Goal: Task Accomplishment & Management: Manage account settings

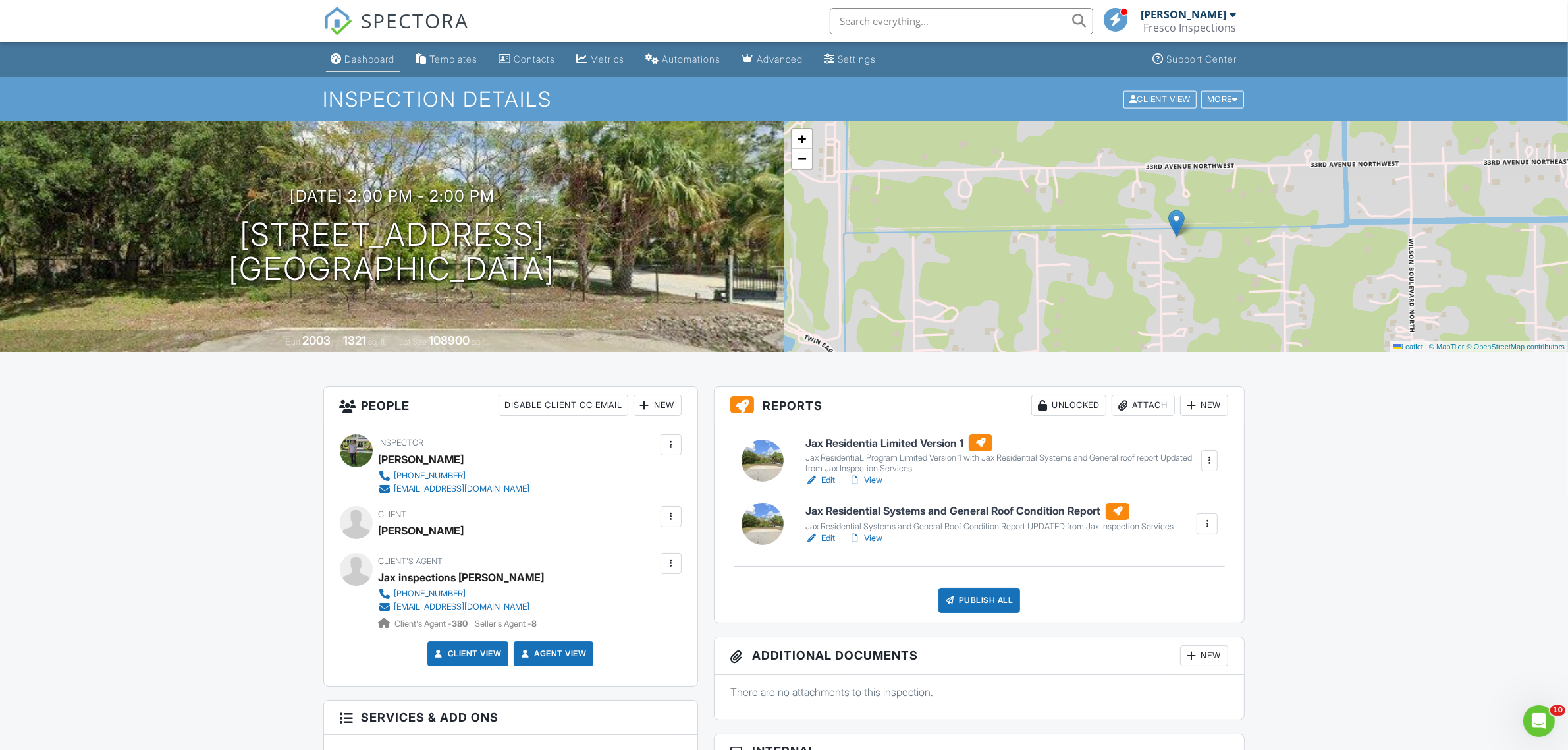
click at [366, 59] on div "Dashboard" at bounding box center [370, 58] width 50 height 11
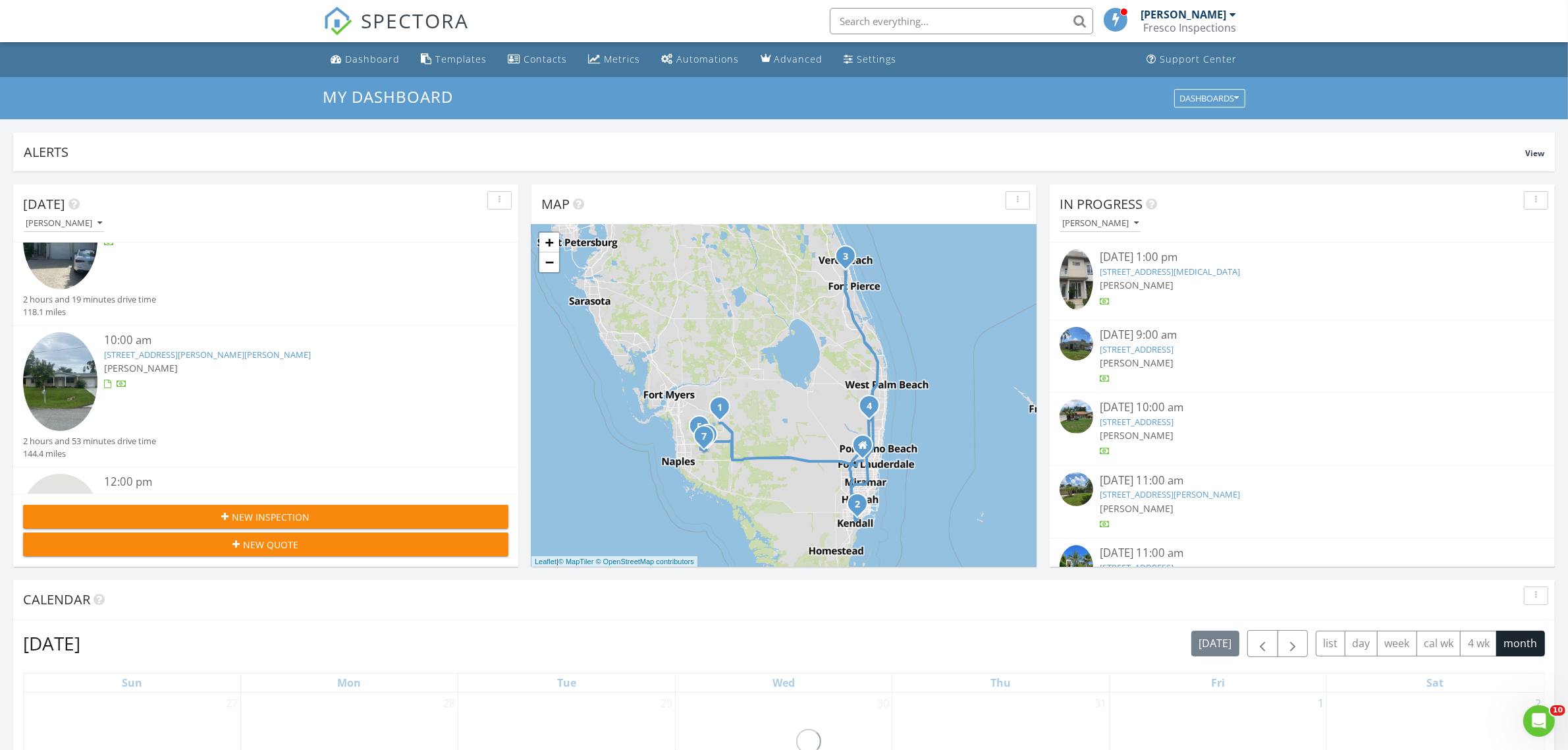
scroll to position [657, 0]
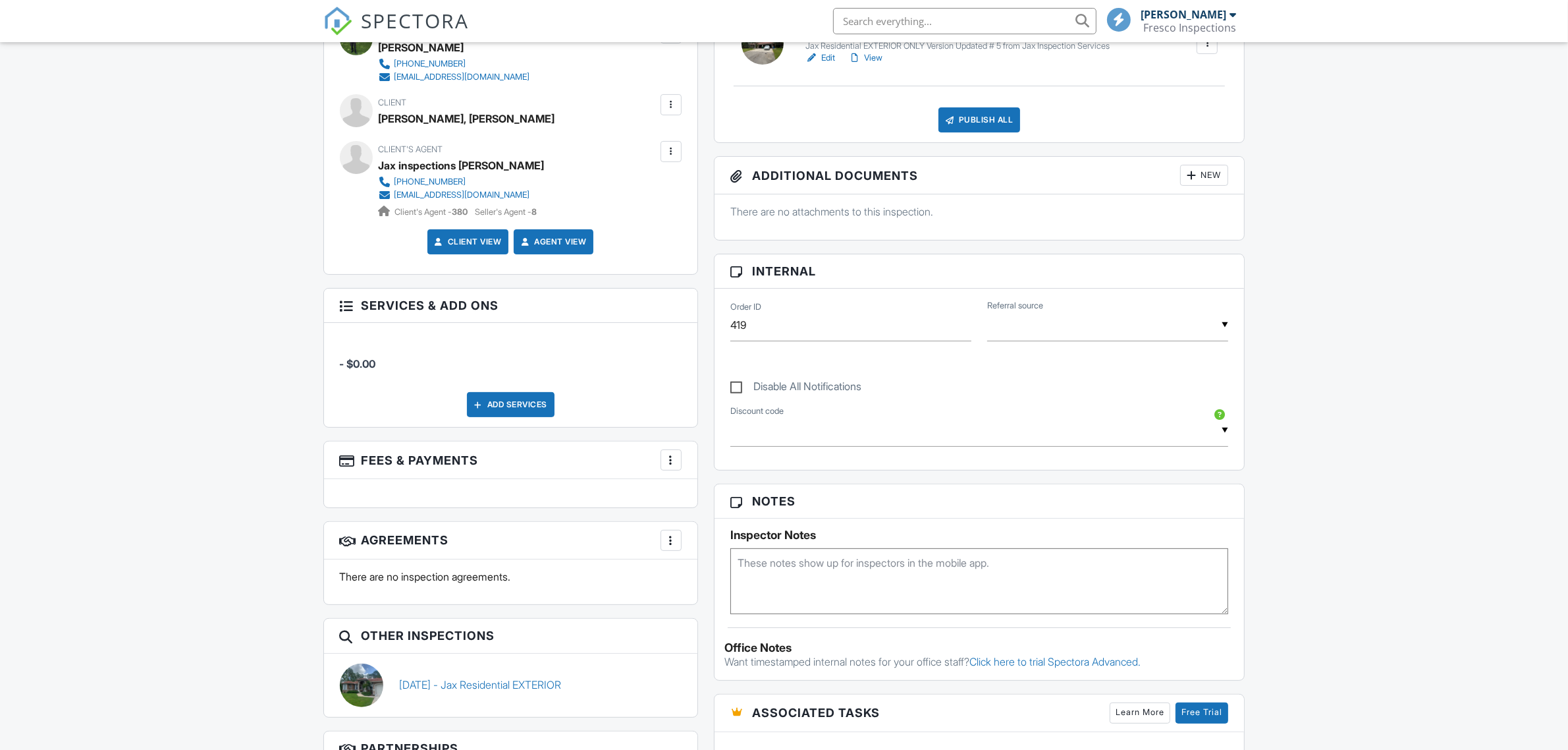
scroll to position [411, 0]
click at [736, 395] on label "Disable All Notifications" at bounding box center [796, 388] width 131 height 16
click at [736, 384] on input "Disable All Notifications" at bounding box center [735, 380] width 9 height 9
checkbox input "true"
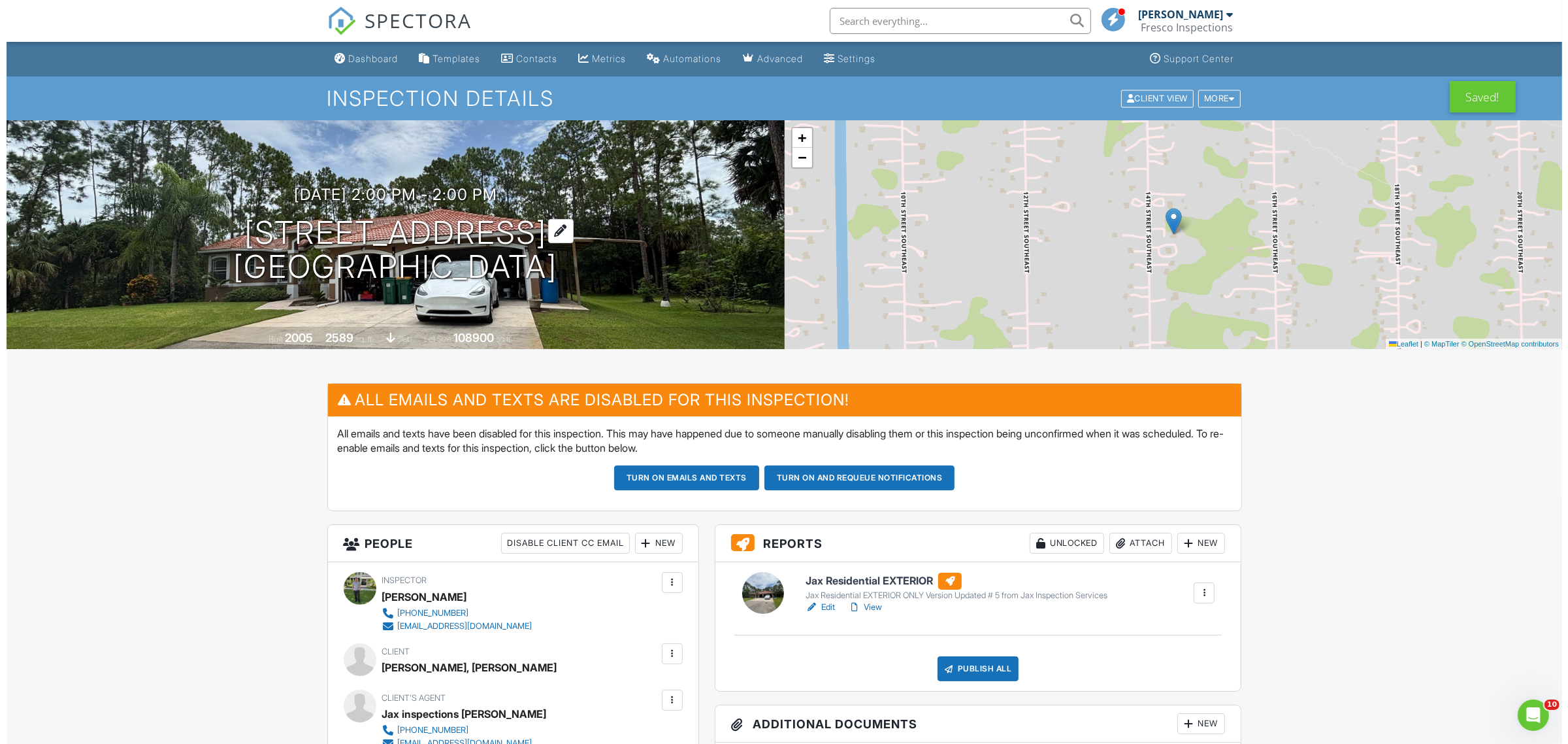
scroll to position [0, 0]
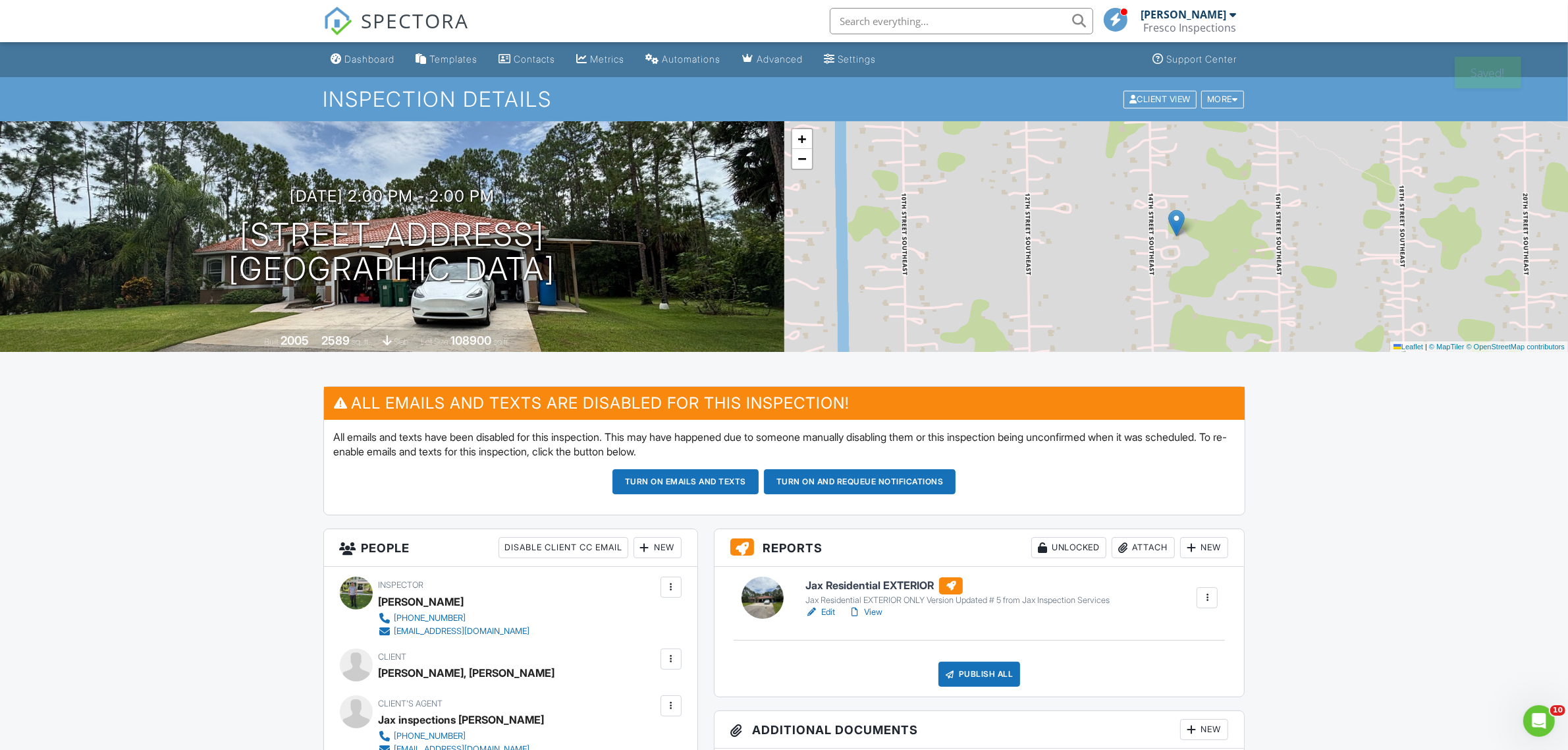
click at [399, 180] on div "08/27/2025 2:00 pm - 2:00 pm 470 14th St SE Naples, FL 34117 Built 2005 2589 sq…" at bounding box center [392, 236] width 784 height 231
click at [389, 199] on h3 "08/27/2025 2:00 pm - 2:00 pm" at bounding box center [392, 196] width 205 height 18
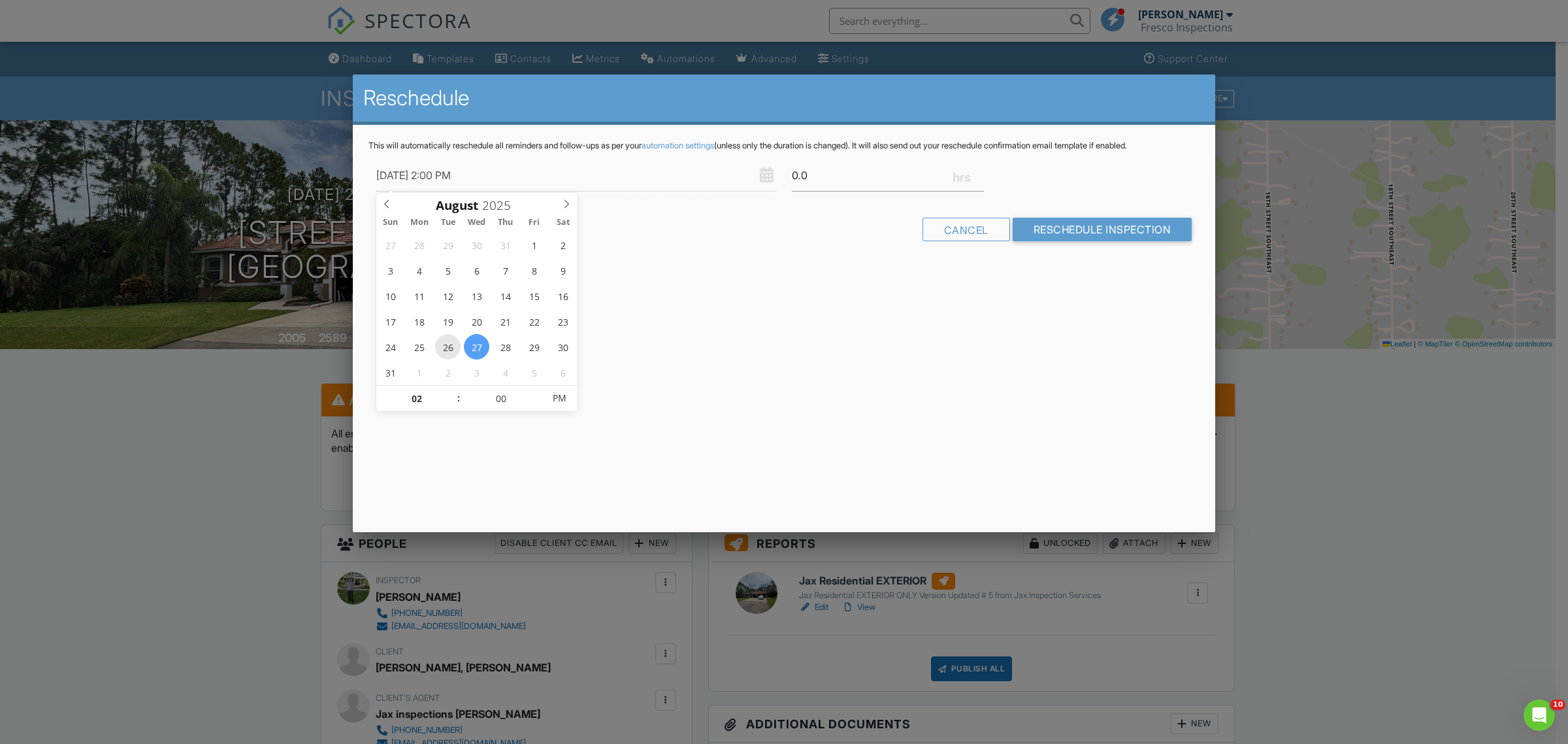
type input "08/26/2025 2:00 PM"
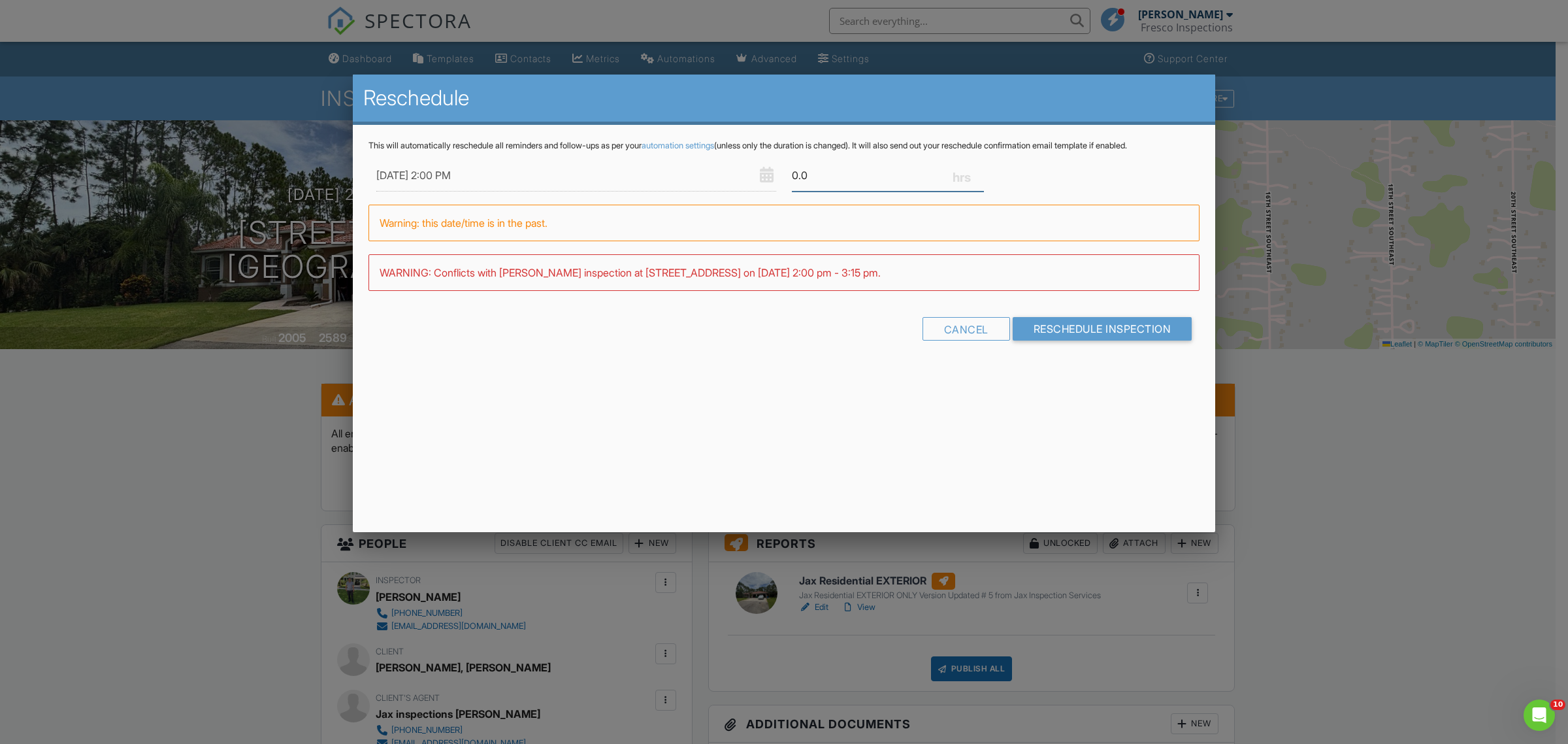
drag, startPoint x: 797, startPoint y: 182, endPoint x: 837, endPoint y: 186, distance: 40.2
click at [841, 185] on input "0.0" at bounding box center [888, 176] width 192 height 32
type input "0.5"
click at [1090, 325] on div "Cancel Reschedule Inspection" at bounding box center [784, 326] width 831 height 33
click at [1084, 329] on input "Reschedule Inspection" at bounding box center [1103, 329] width 180 height 23
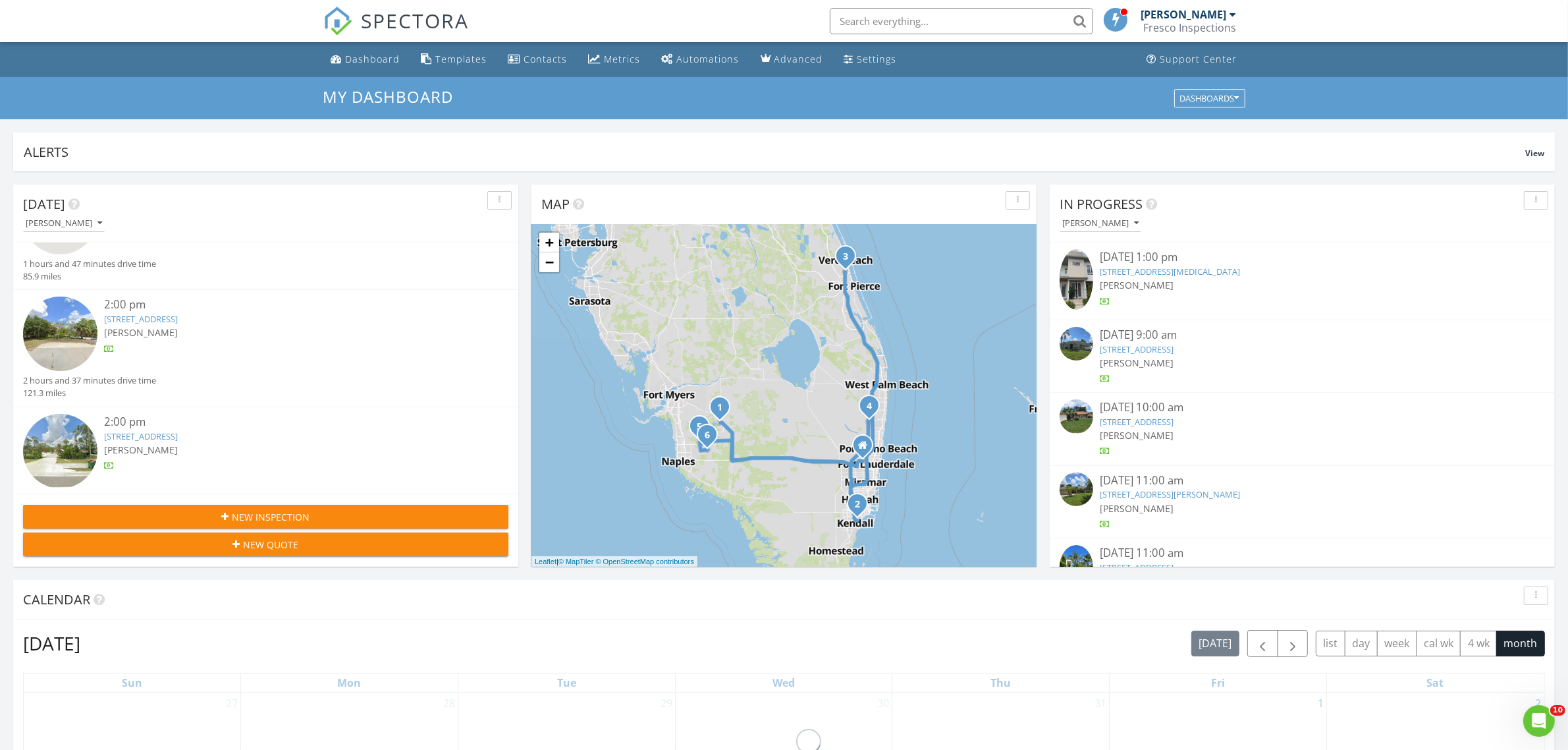
scroll to position [543, 0]
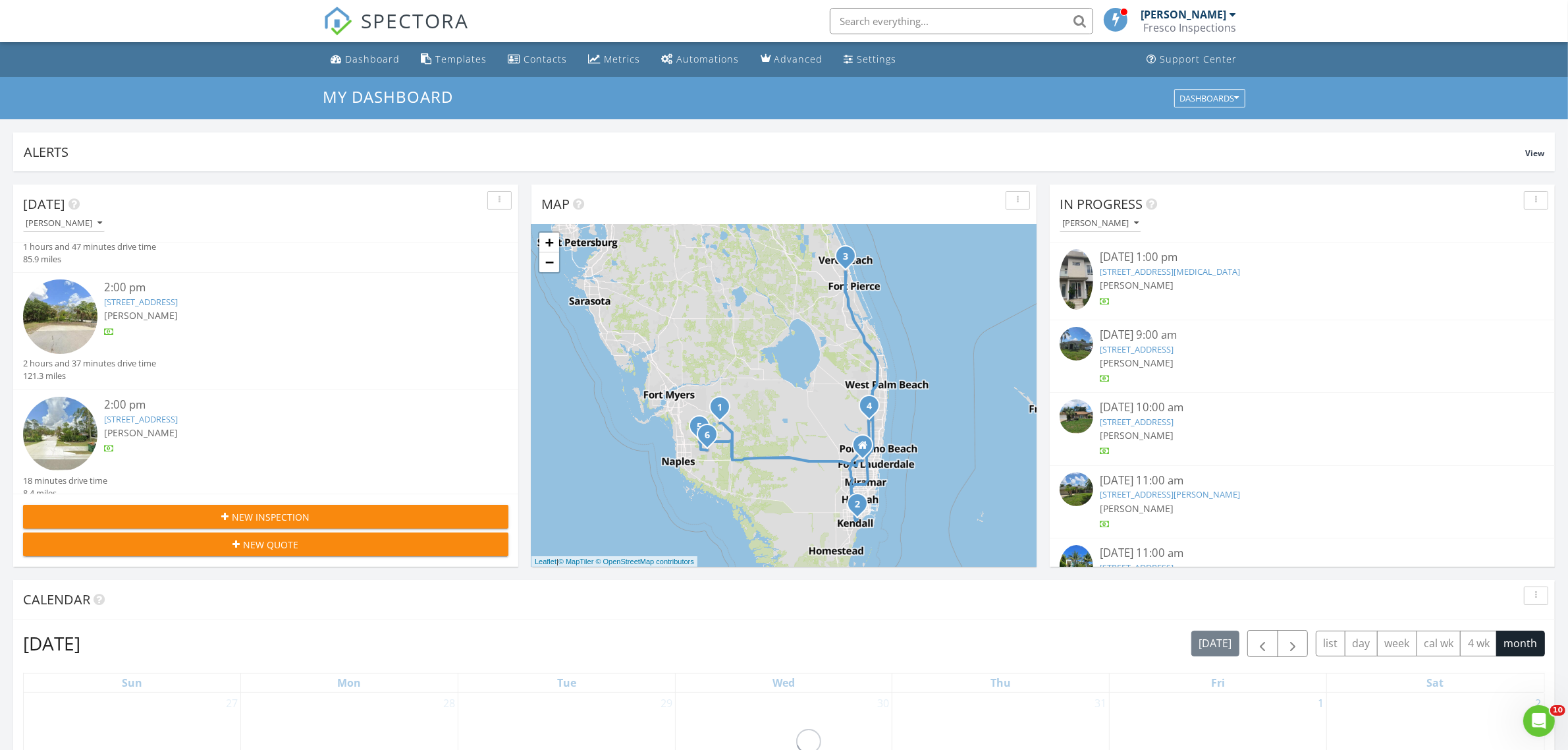
click at [178, 413] on link "[STREET_ADDRESS]" at bounding box center [141, 419] width 74 height 12
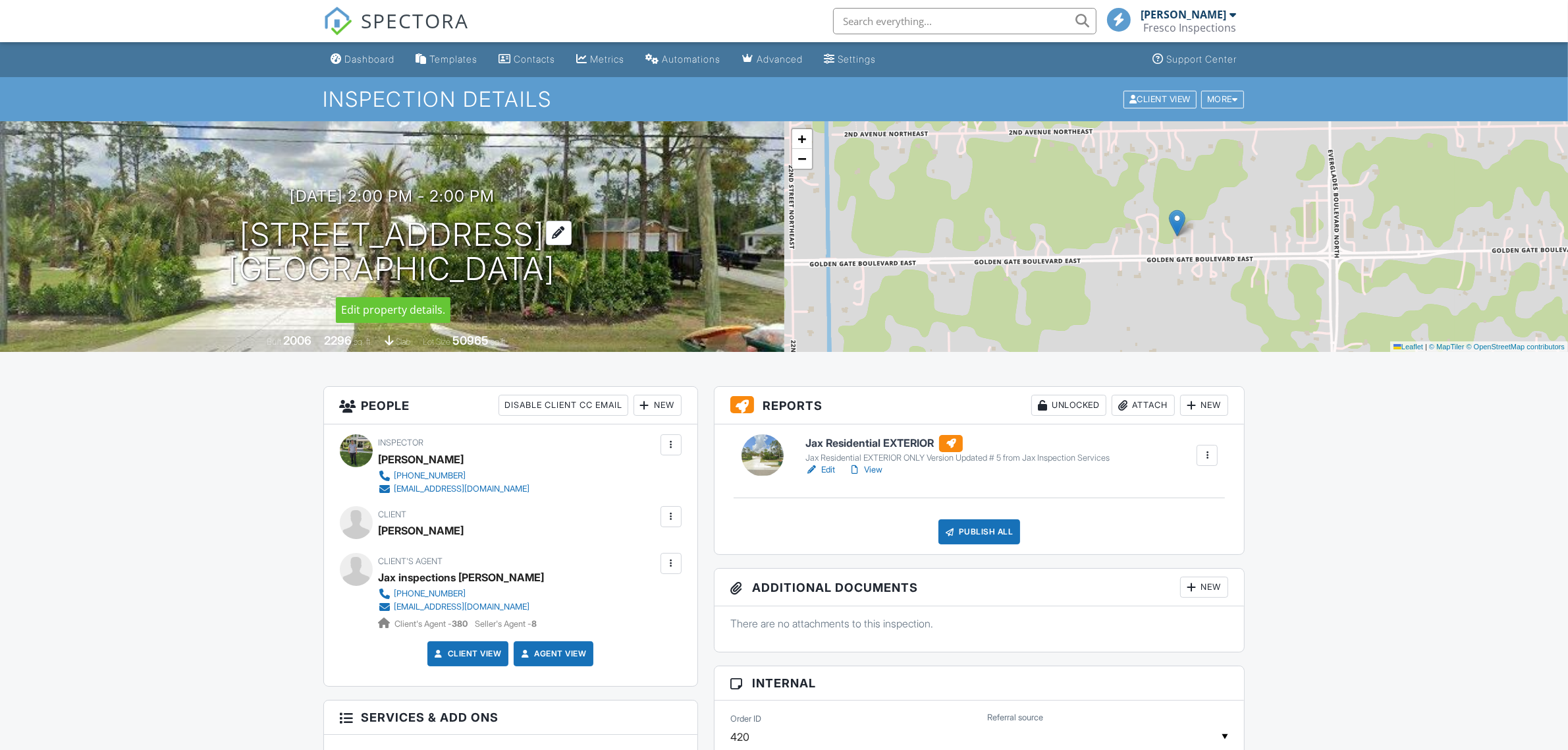
drag, startPoint x: 582, startPoint y: 258, endPoint x: 594, endPoint y: 248, distance: 15.6
click at [594, 248] on div "08/27/2025 2:00 pm - 2:00 pm 2861 Golden Gate Blvd E Naples, FL 34120" at bounding box center [392, 236] width 784 height 100
click at [831, 472] on link "Edit" at bounding box center [820, 470] width 30 height 13
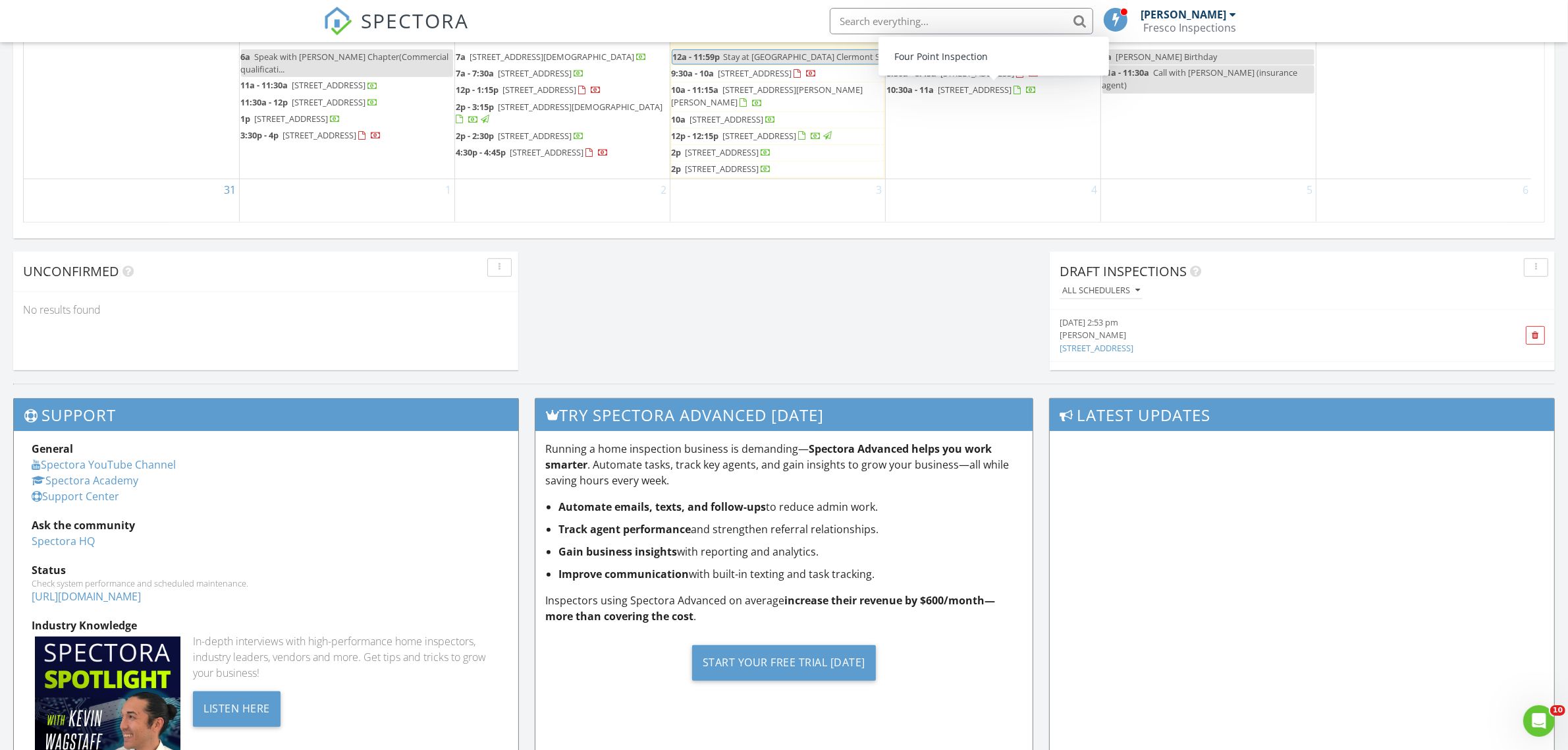
scroll to position [988, 0]
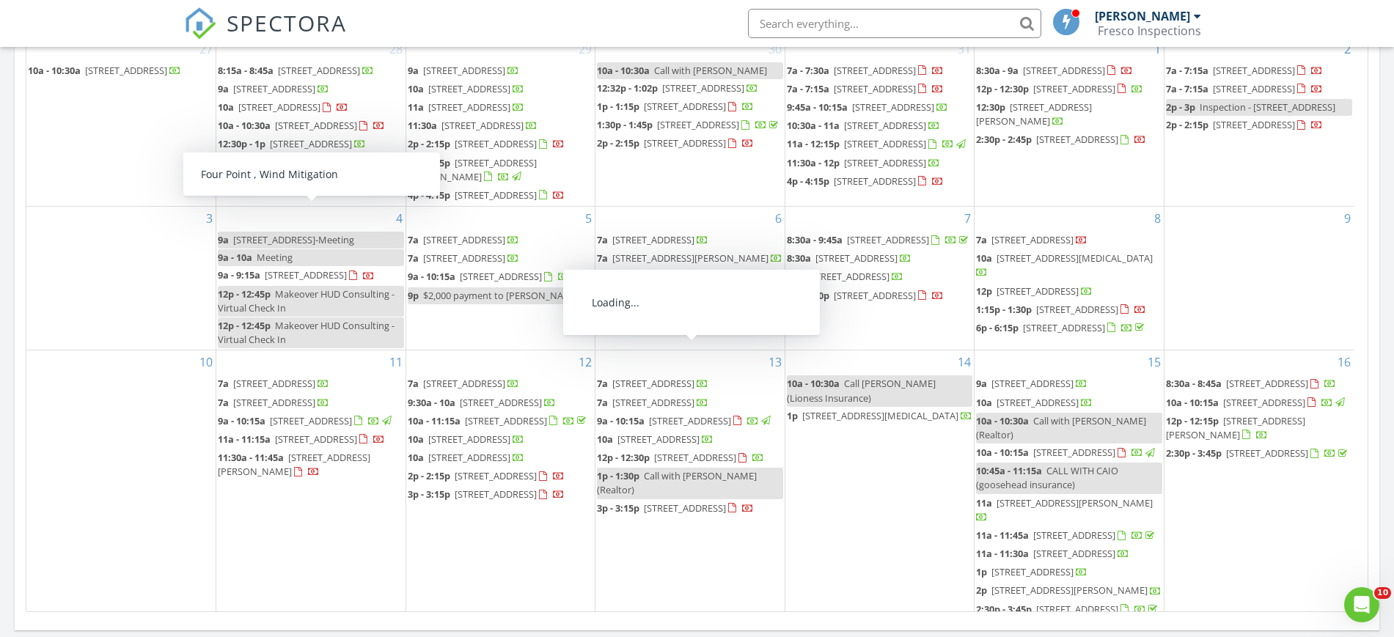
scroll to position [1363, 1423]
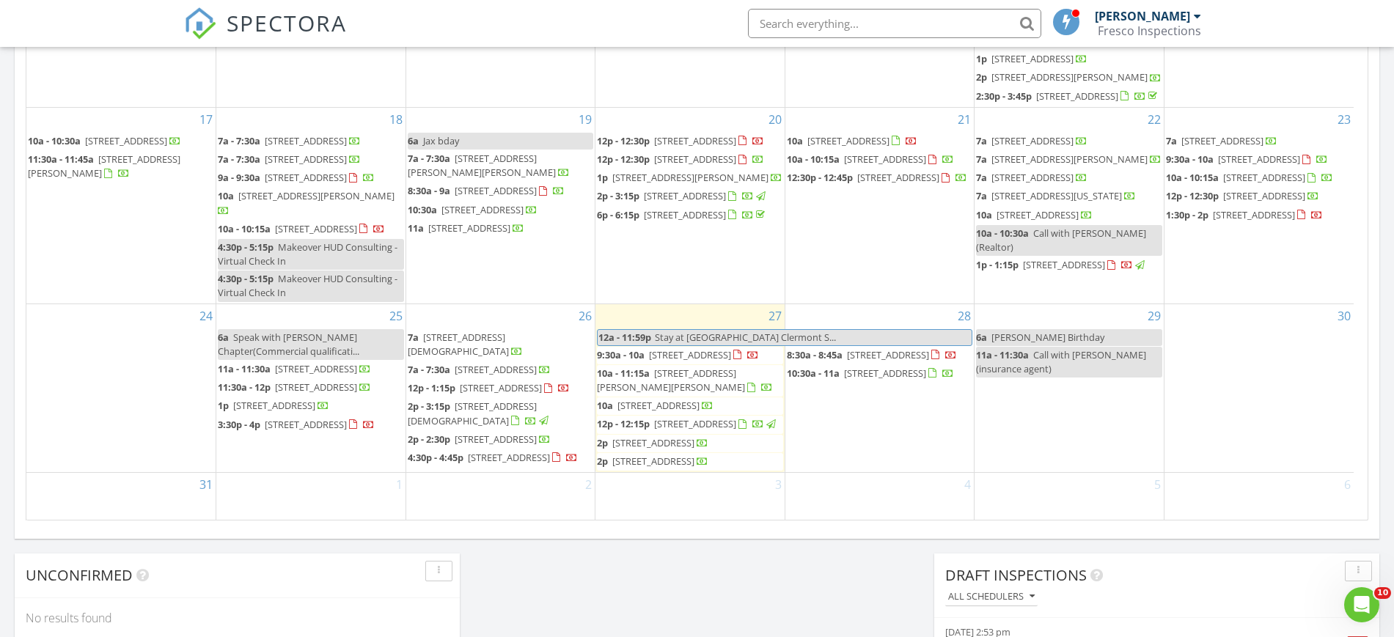
scroll to position [692, 0]
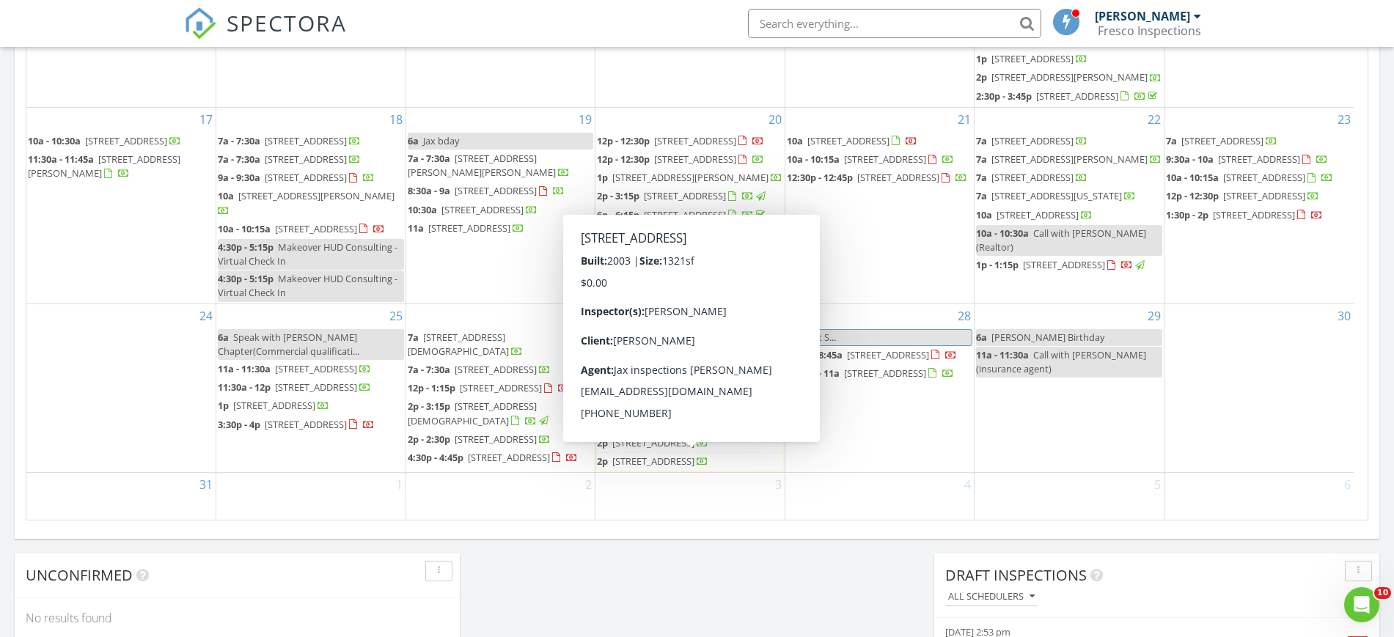
click at [694, 462] on span "3180 4th St NW, Naples 34120" at bounding box center [653, 461] width 82 height 13
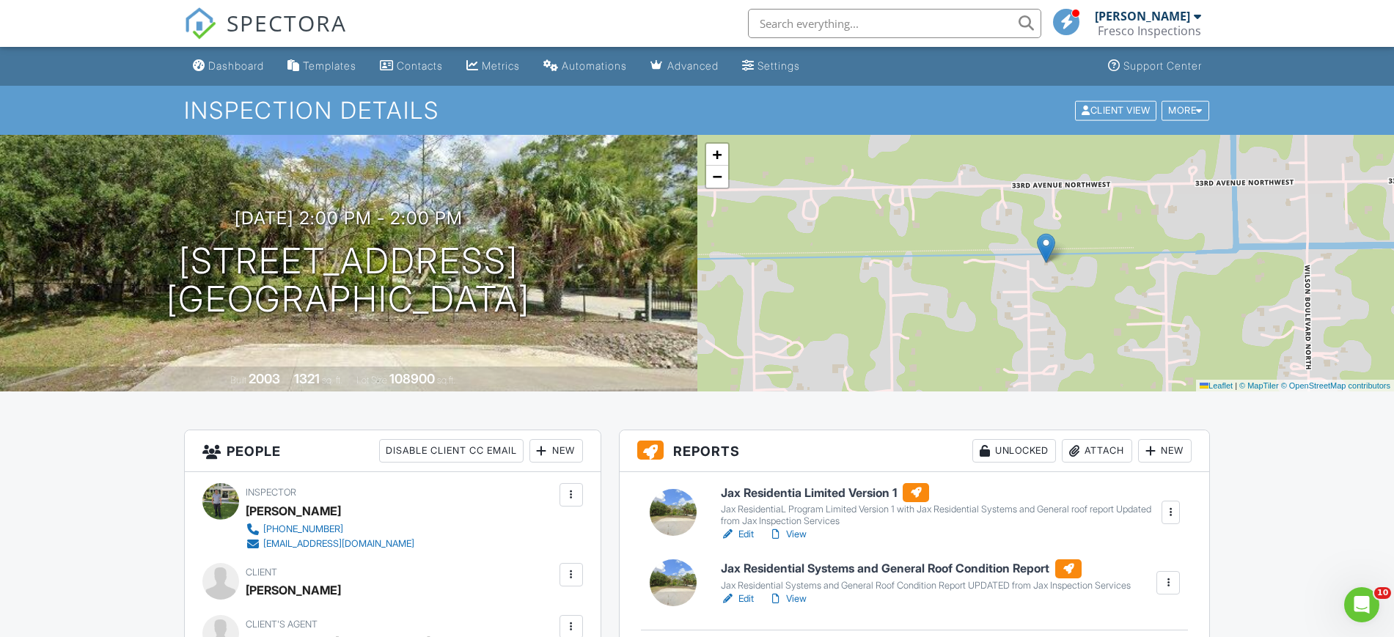
click at [736, 606] on link "Edit" at bounding box center [737, 599] width 33 height 15
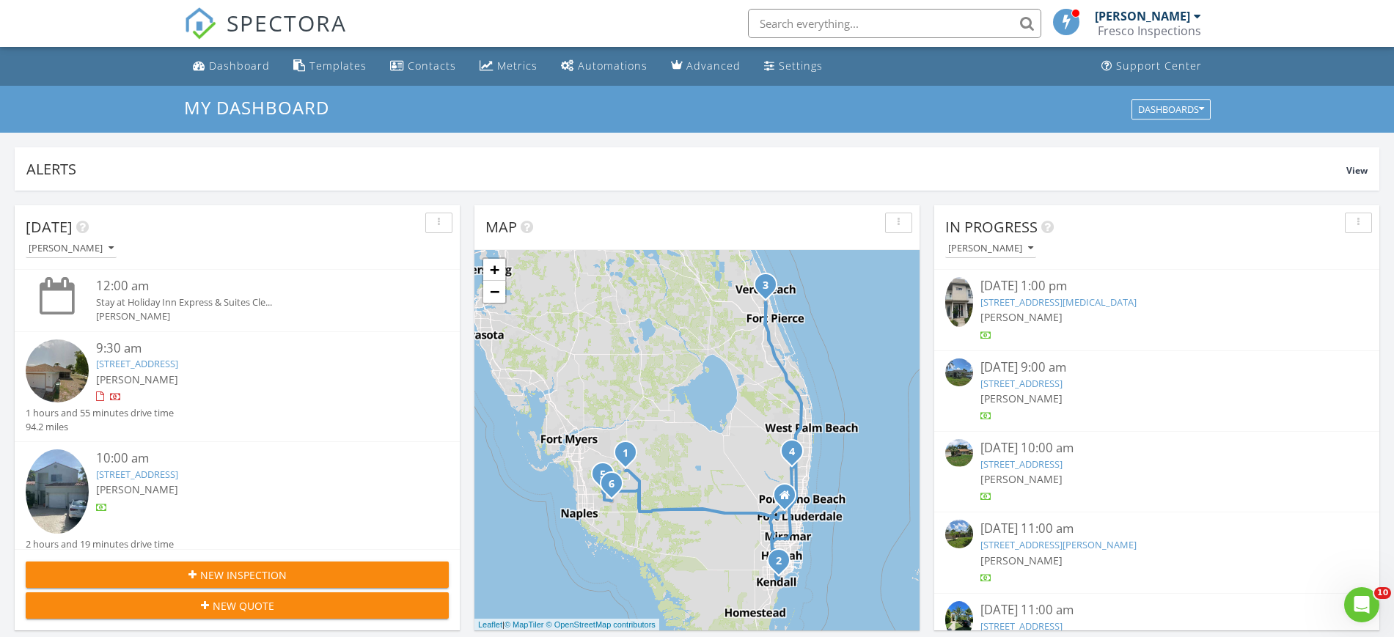
click at [853, 33] on input "text" at bounding box center [894, 23] width 293 height 29
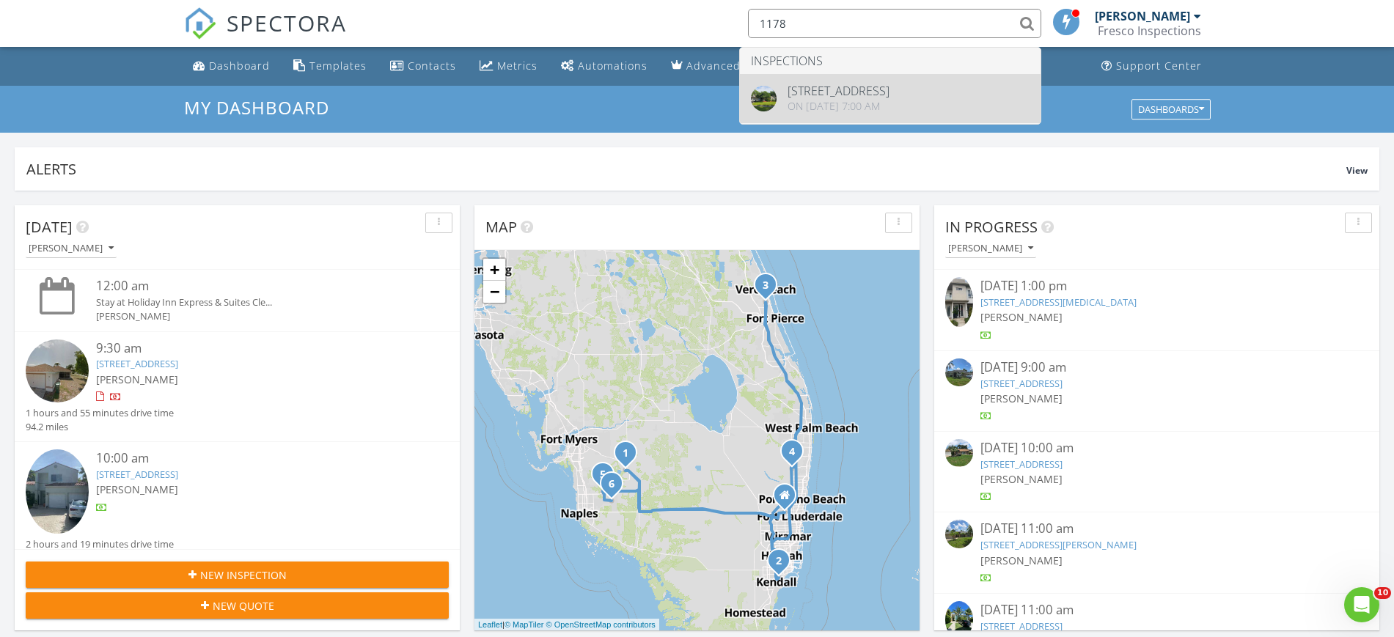
type input "1178"
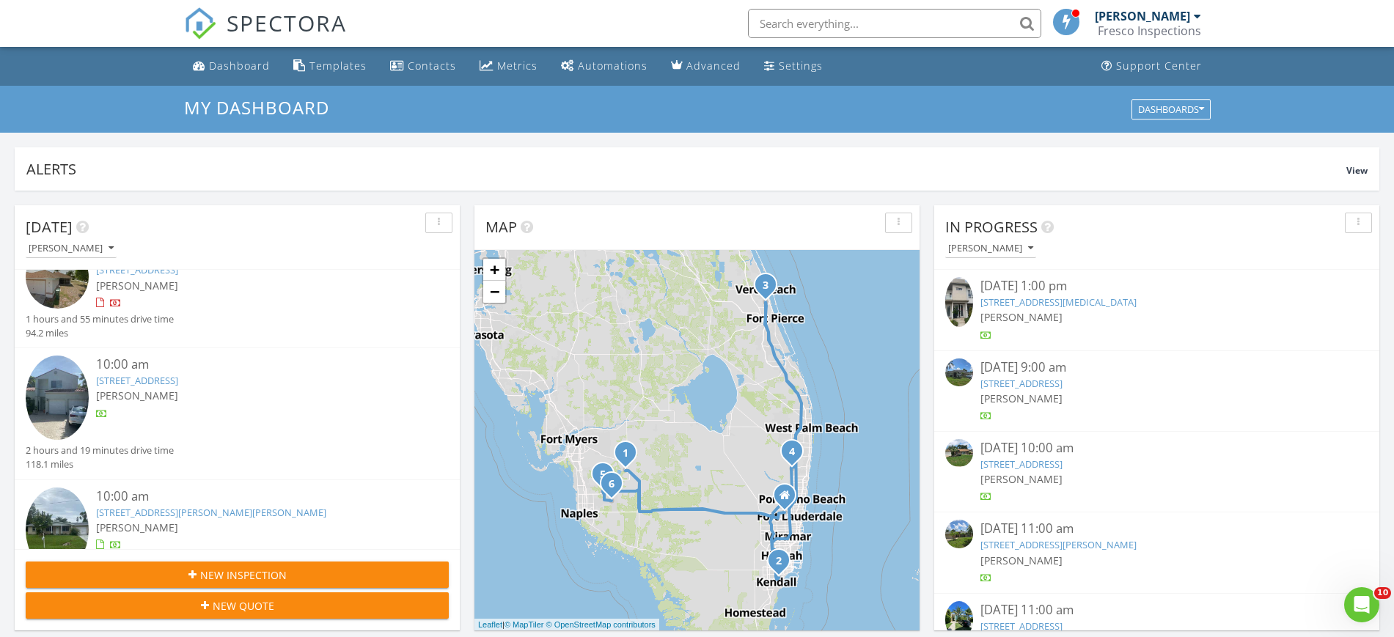
scroll to position [92, 0]
click at [232, 392] on div "[PERSON_NAME]" at bounding box center [255, 397] width 318 height 15
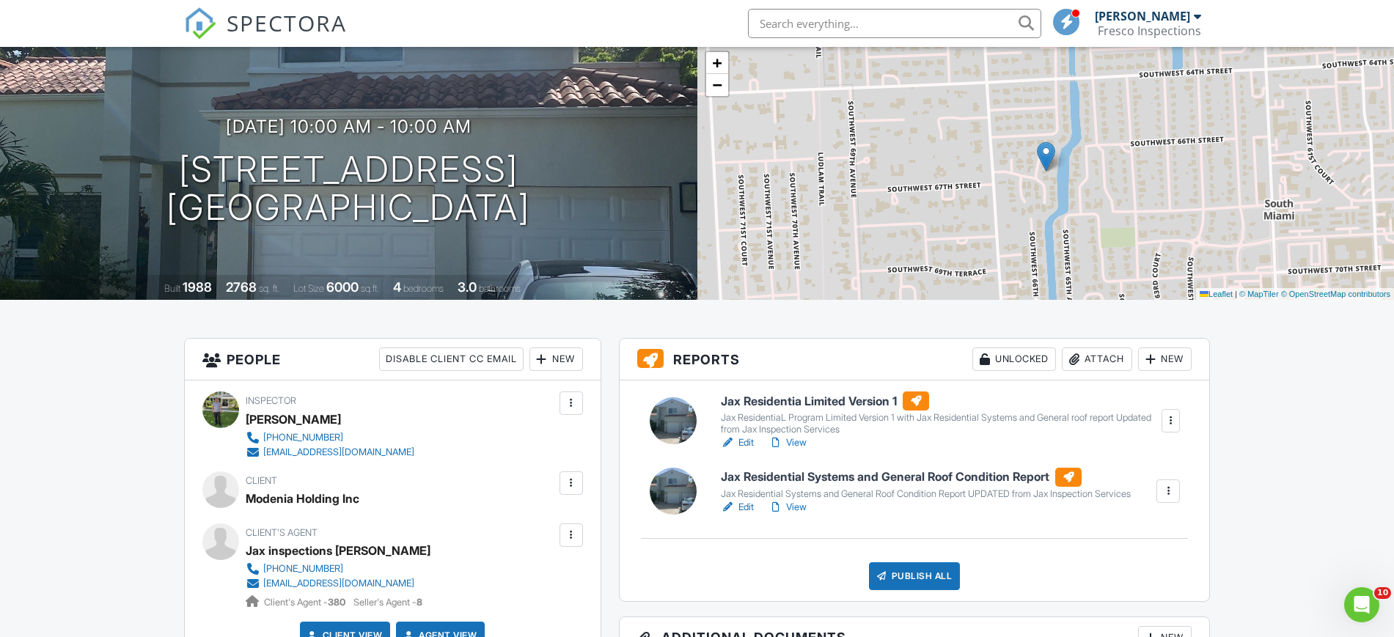
click at [744, 515] on link "Edit" at bounding box center [737, 507] width 33 height 15
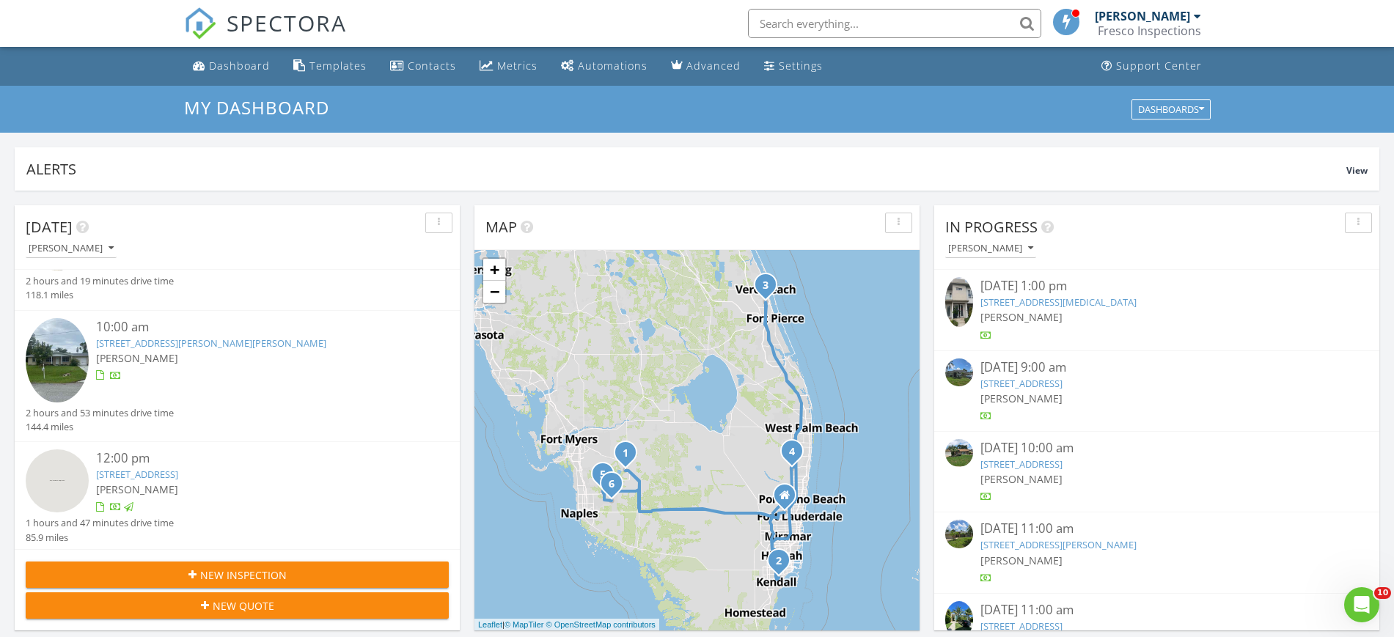
scroll to position [275, 0]
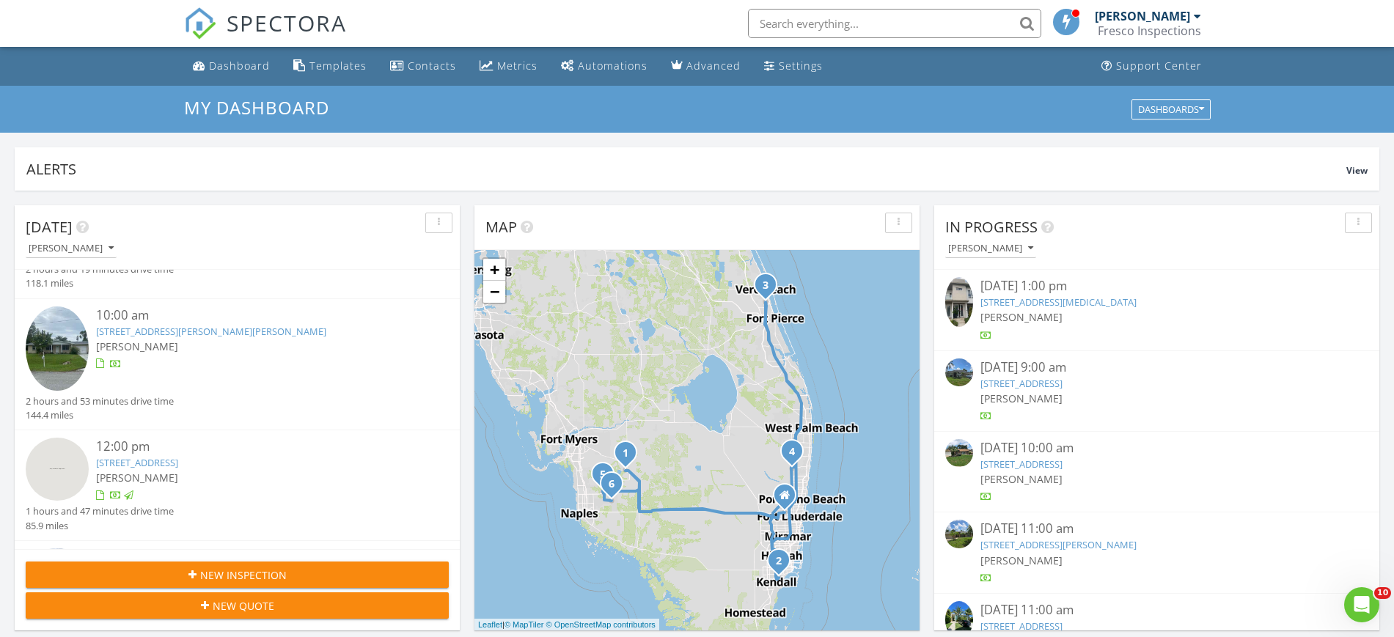
click at [241, 328] on link "7107 Penny Ln, Fort Pierce, FL 34951" at bounding box center [211, 331] width 230 height 13
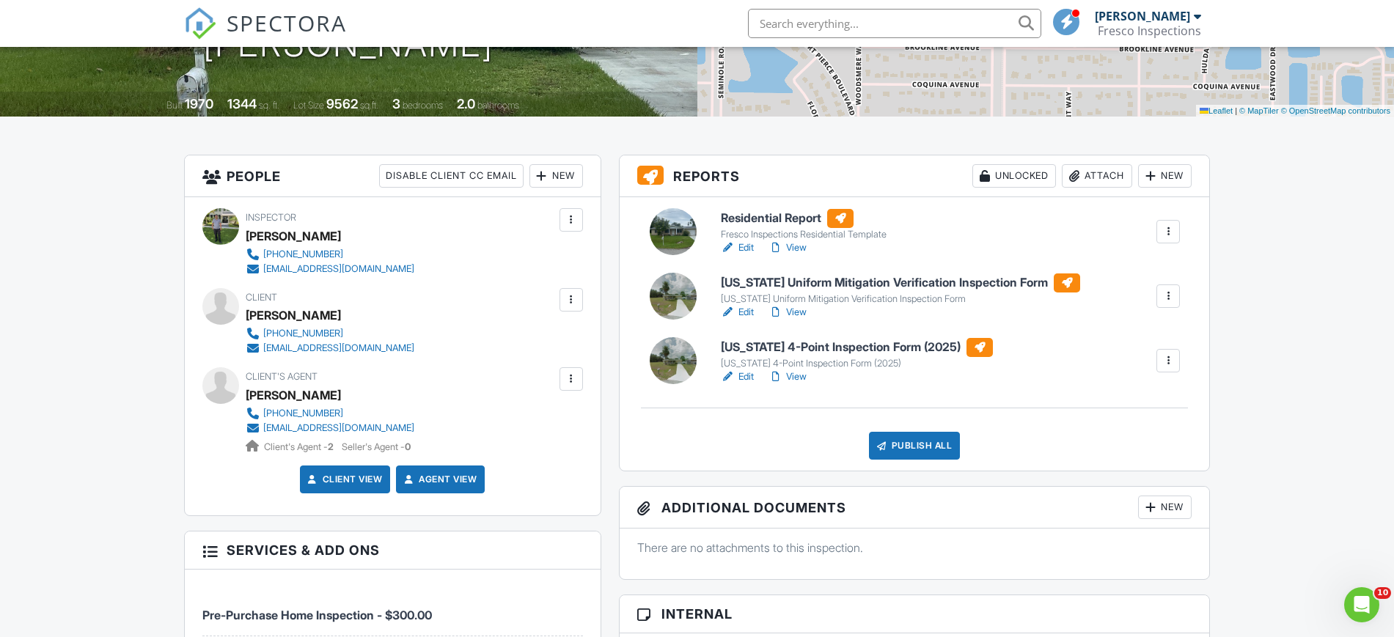
click at [1094, 171] on div "Attach" at bounding box center [1097, 175] width 70 height 23
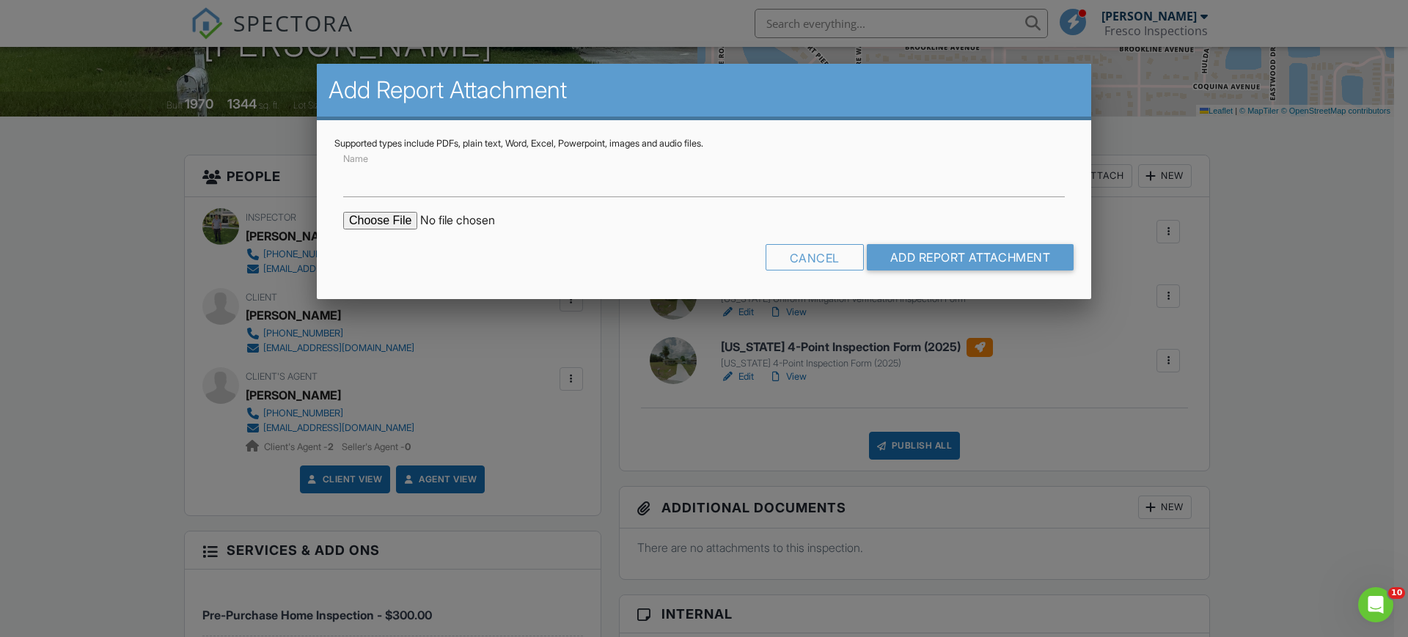
click at [409, 217] on input "file" at bounding box center [467, 221] width 249 height 18
click at [428, 186] on input "Name" at bounding box center [704, 179] width 722 height 36
type input "Re-Roofing Permit"
click at [364, 221] on input "file" at bounding box center [467, 221] width 249 height 18
type input "C:\fakepath\7107 Penny Ln-roofing permits.pdf"
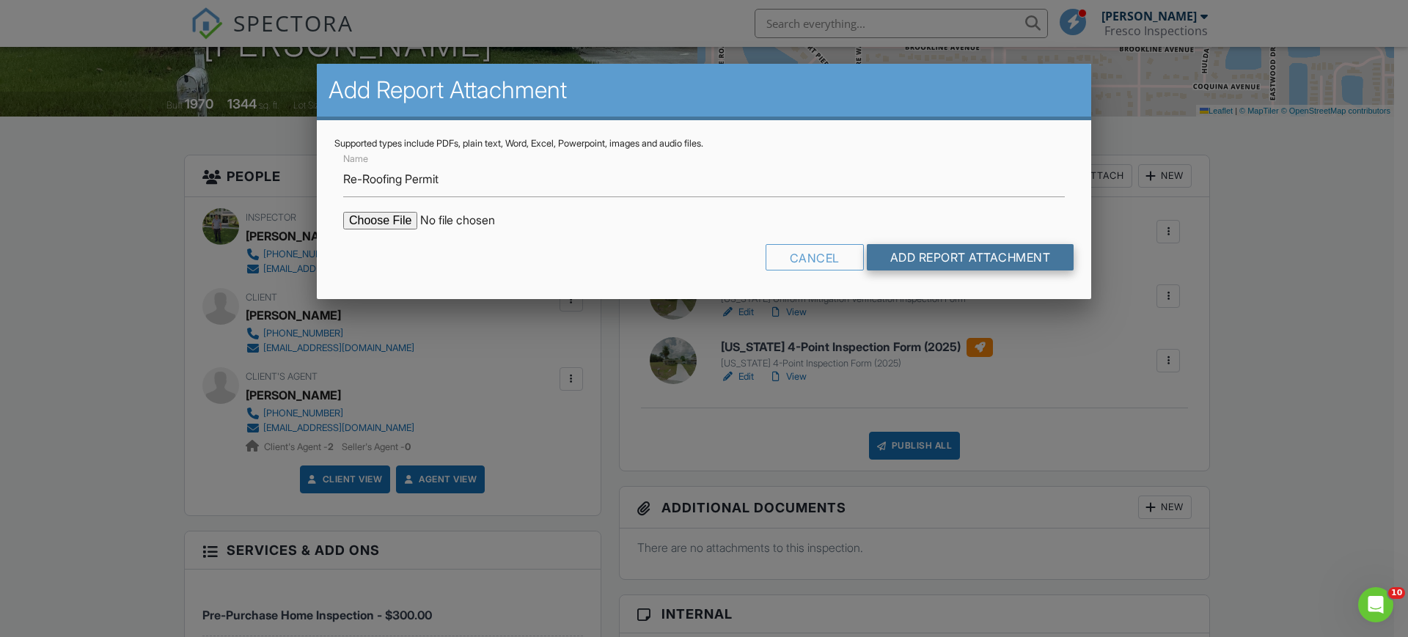
click at [952, 255] on input "Add Report Attachment" at bounding box center [971, 257] width 208 height 26
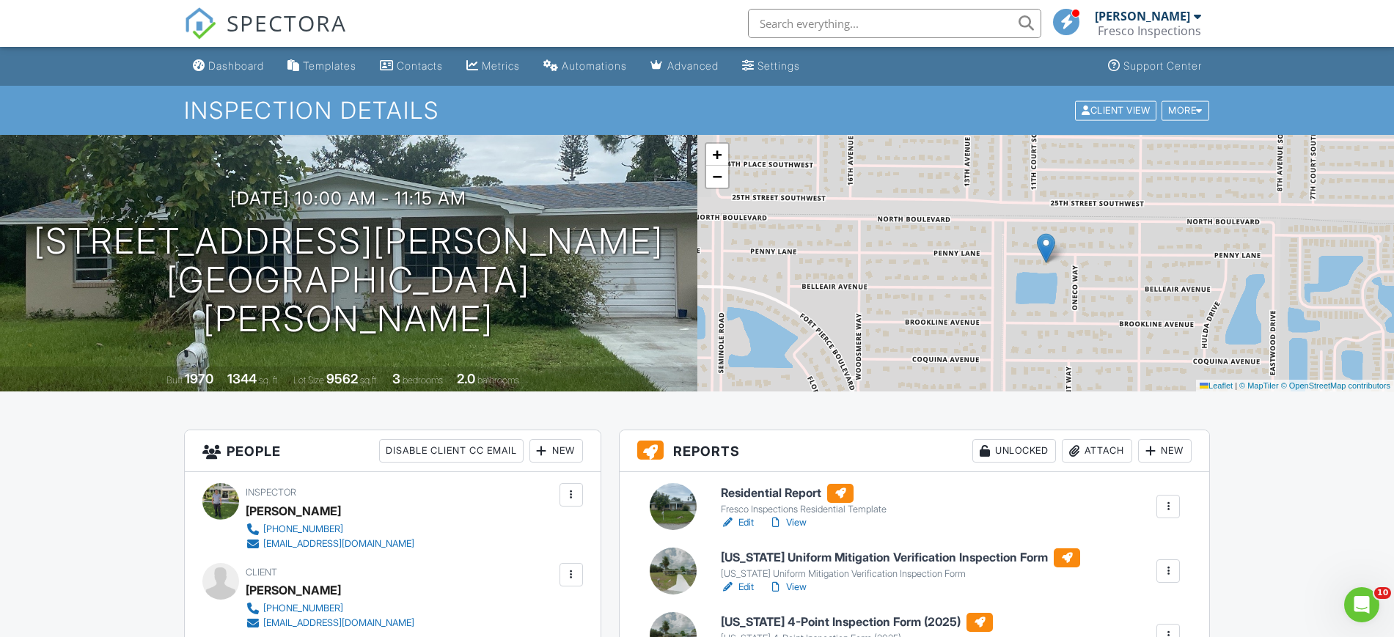
click at [791, 516] on link "View" at bounding box center [788, 523] width 38 height 15
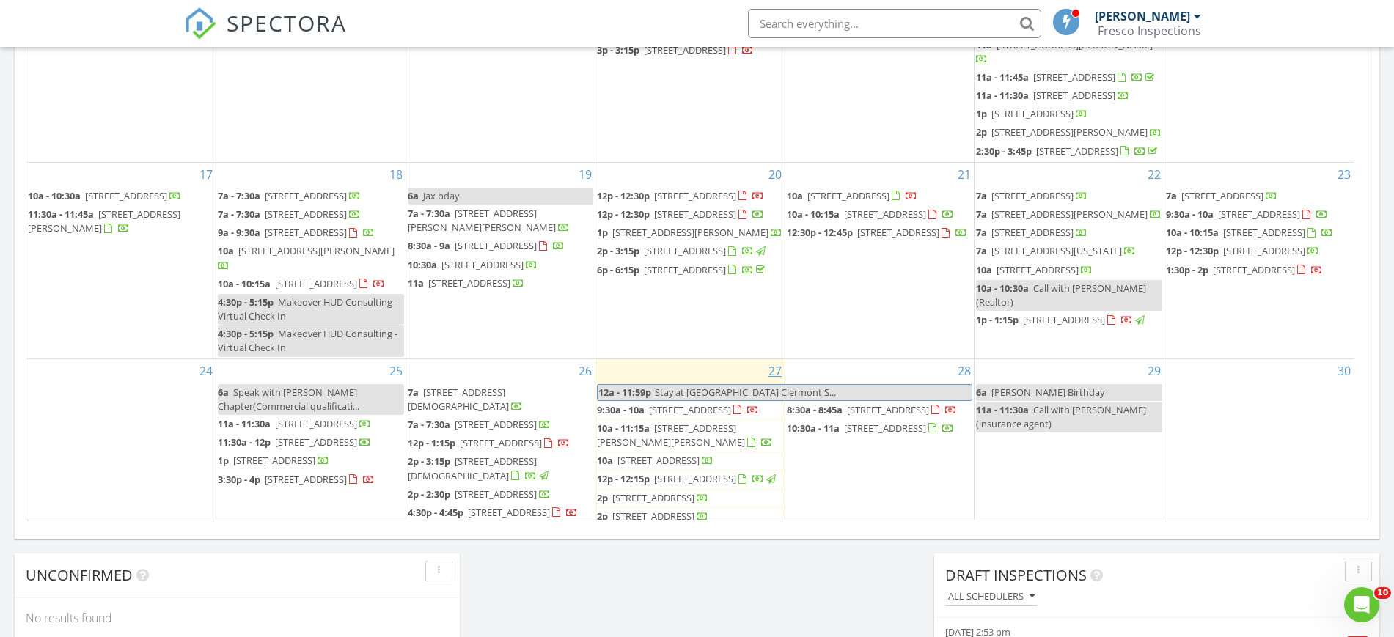
scroll to position [642, 0]
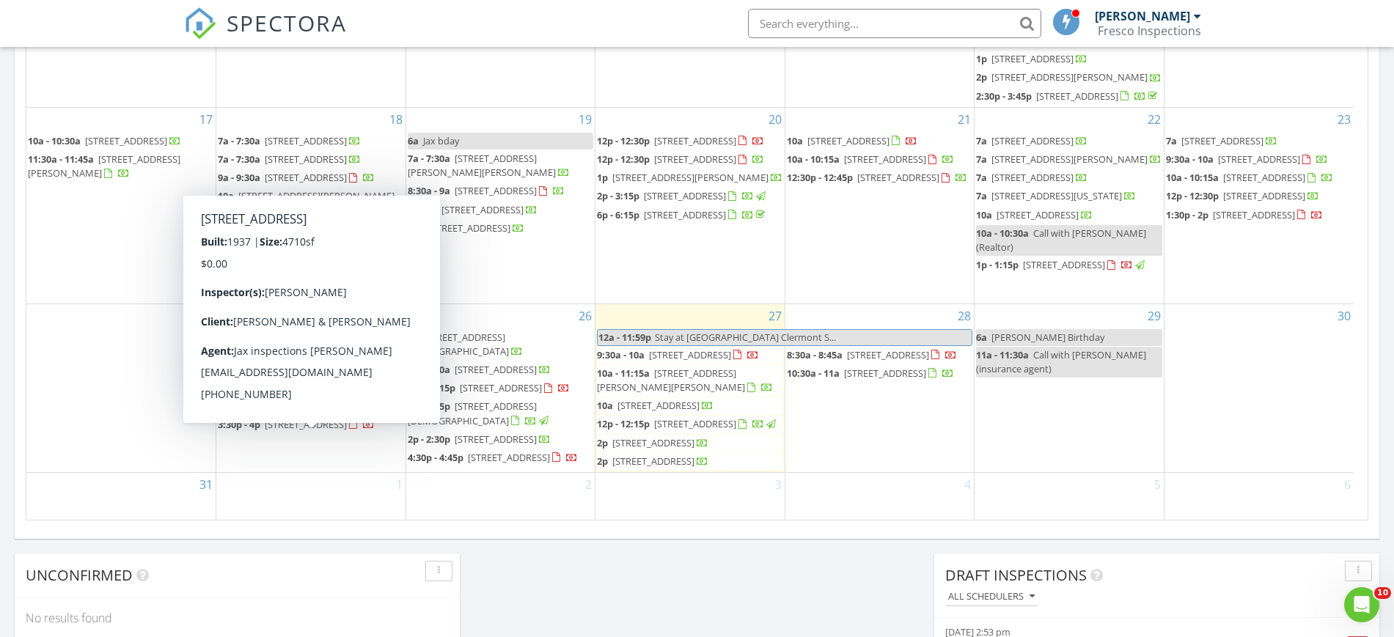
click at [315, 412] on span "2324 Bay Ave, Miami 33140" at bounding box center [274, 405] width 82 height 13
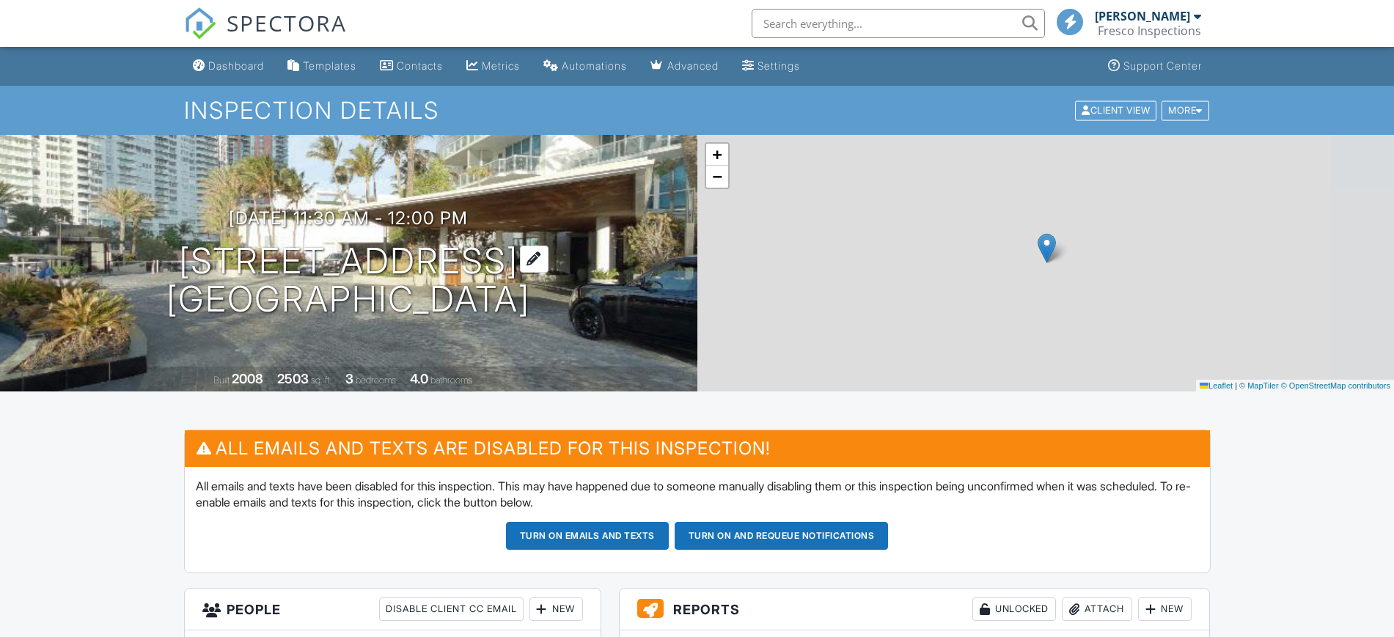
click at [530, 296] on h1 "[STREET_ADDRESS] [GEOGRAPHIC_DATA]" at bounding box center [348, 281] width 364 height 78
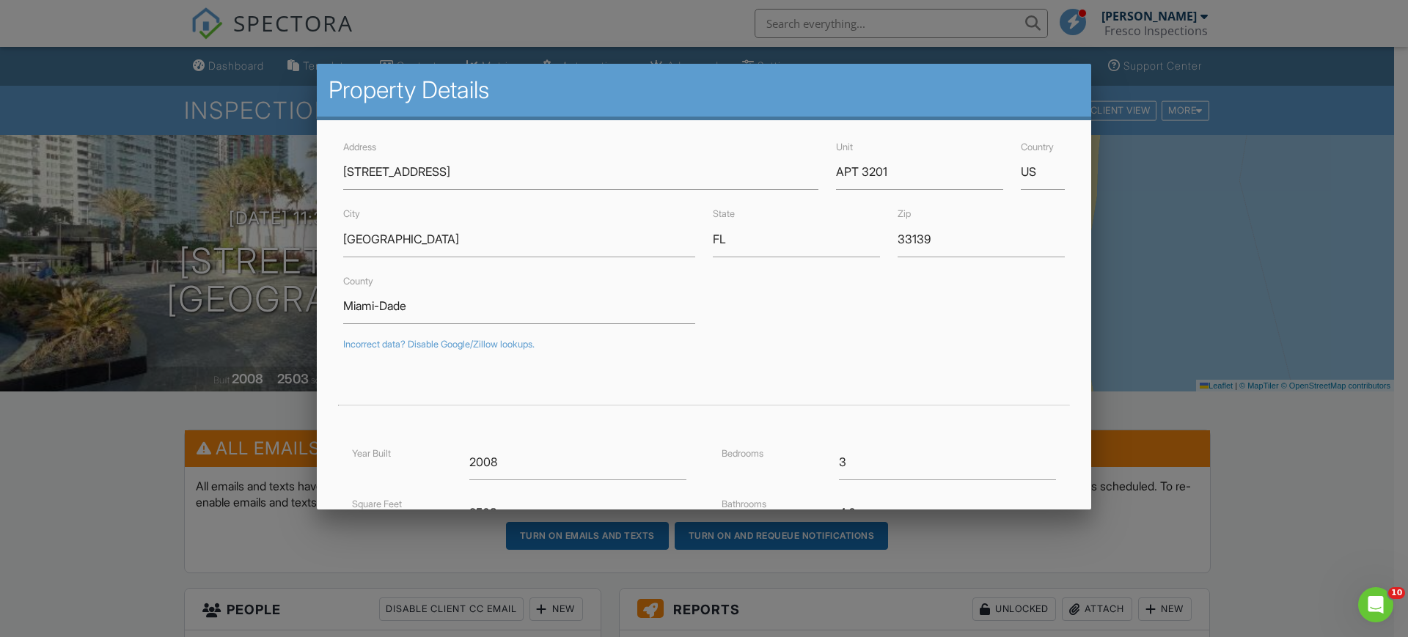
click at [191, 263] on div at bounding box center [704, 325] width 1408 height 796
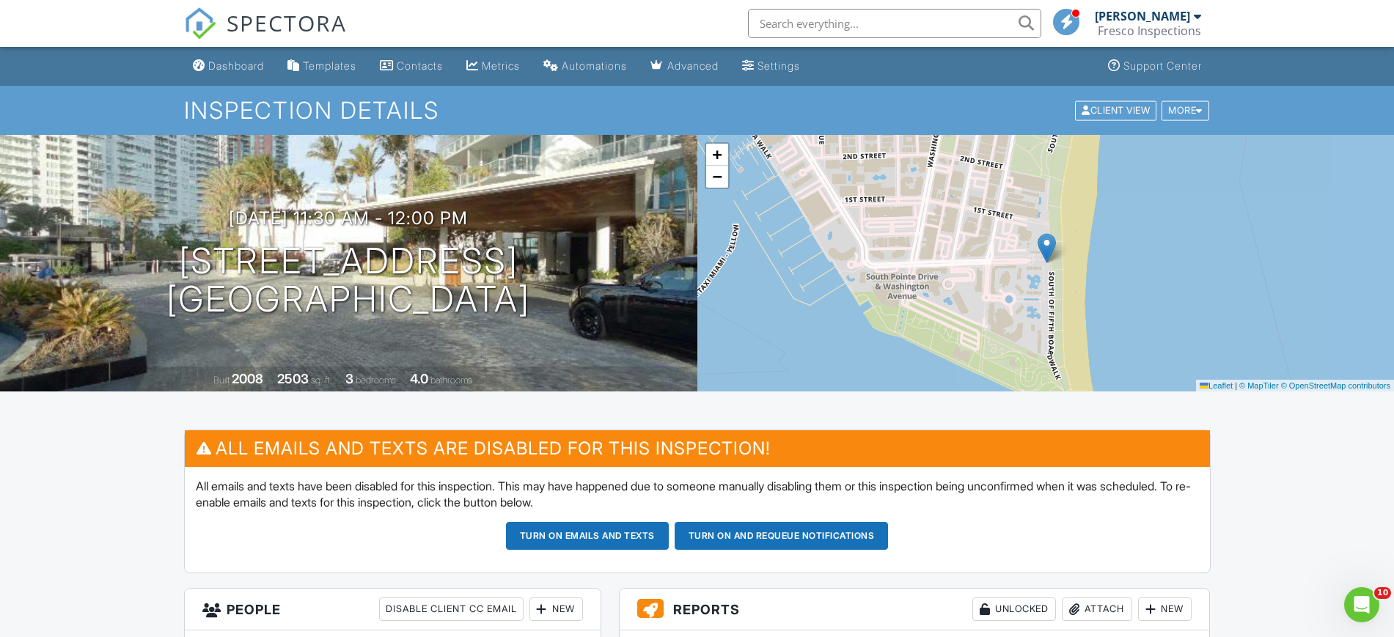
scroll to position [367, 0]
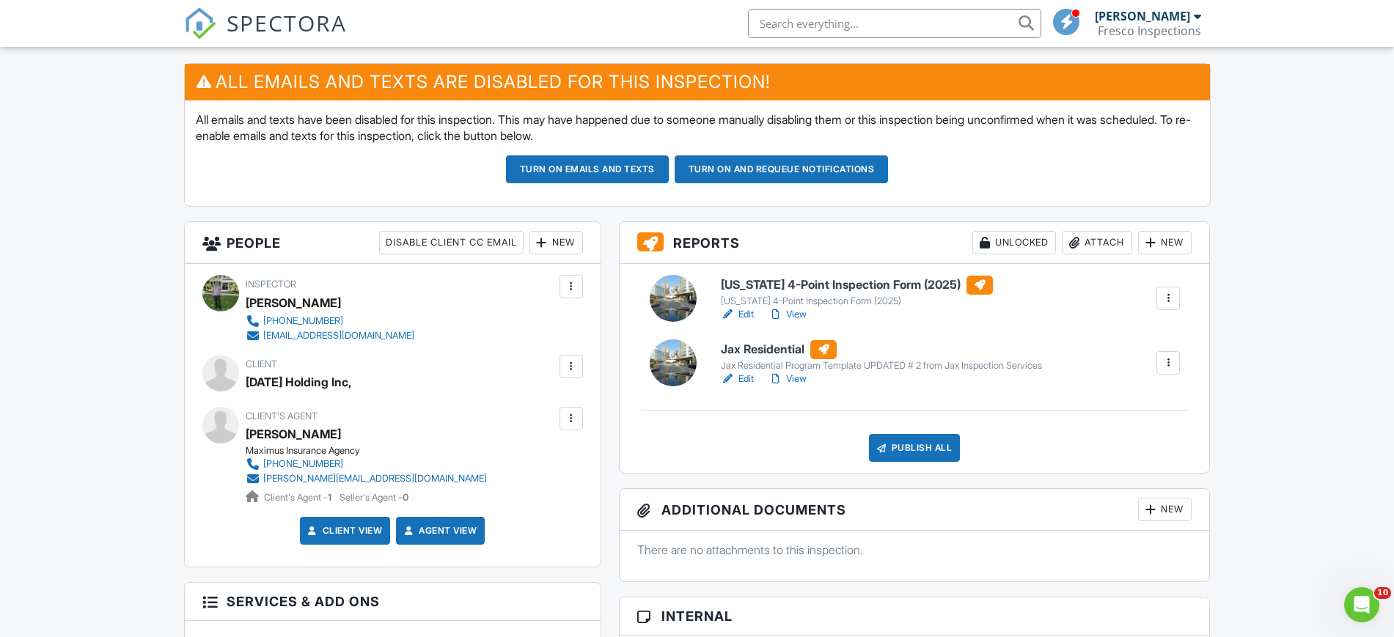
click at [734, 376] on div at bounding box center [728, 379] width 15 height 15
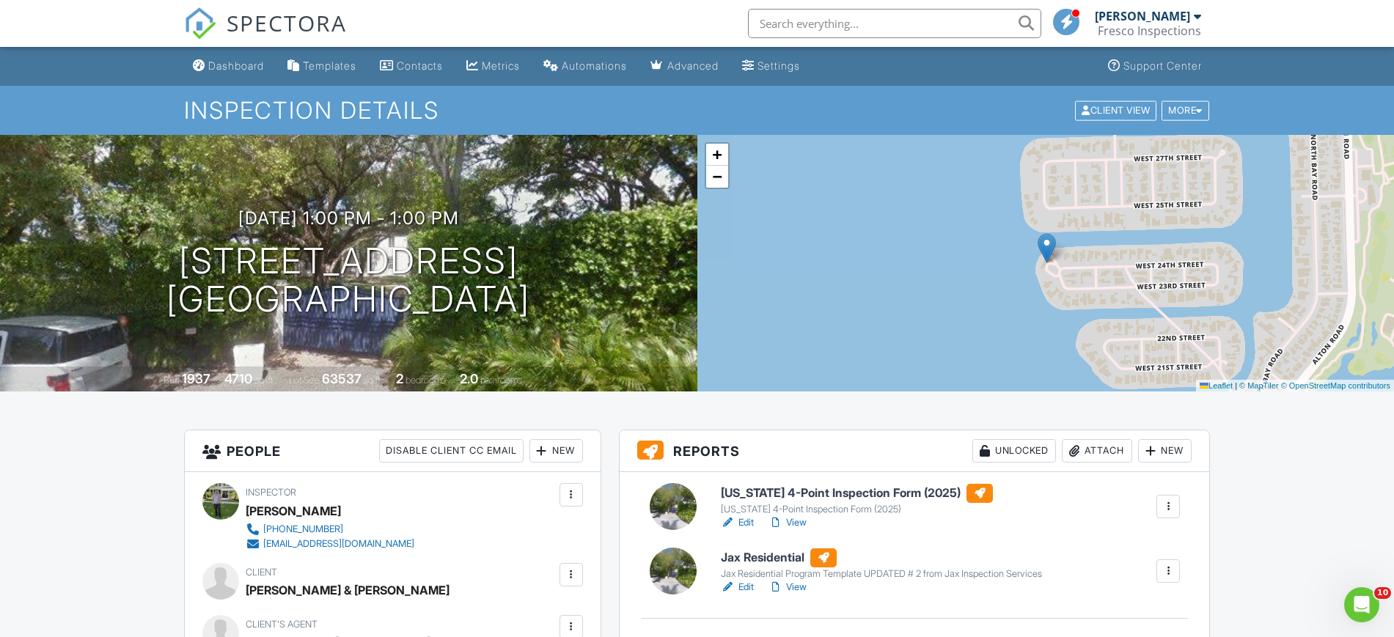
click at [741, 585] on link "Edit" at bounding box center [737, 587] width 33 height 15
